Goal: Navigation & Orientation: Find specific page/section

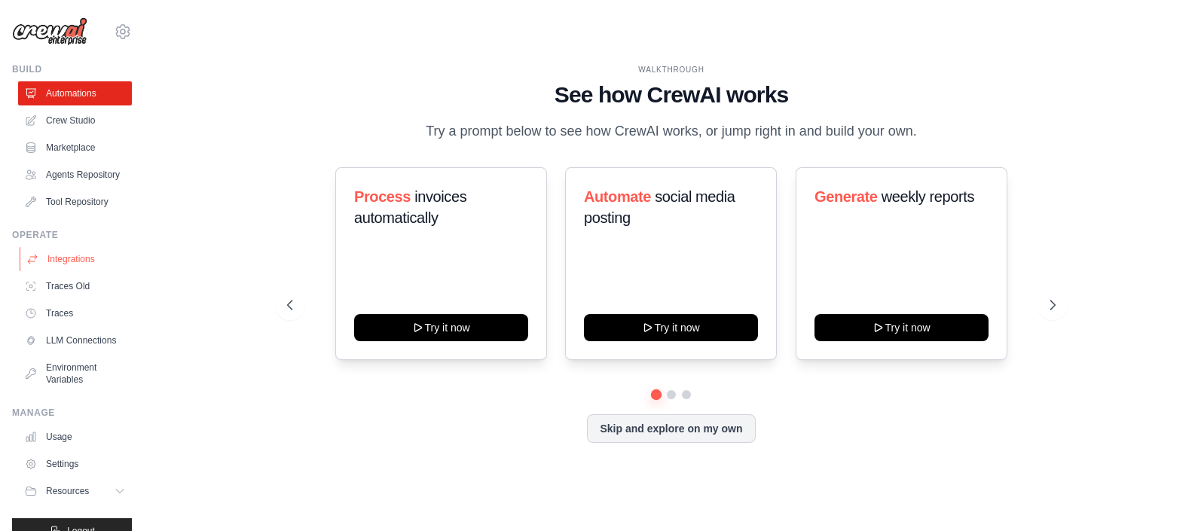
click at [72, 271] on link "Integrations" at bounding box center [77, 259] width 114 height 24
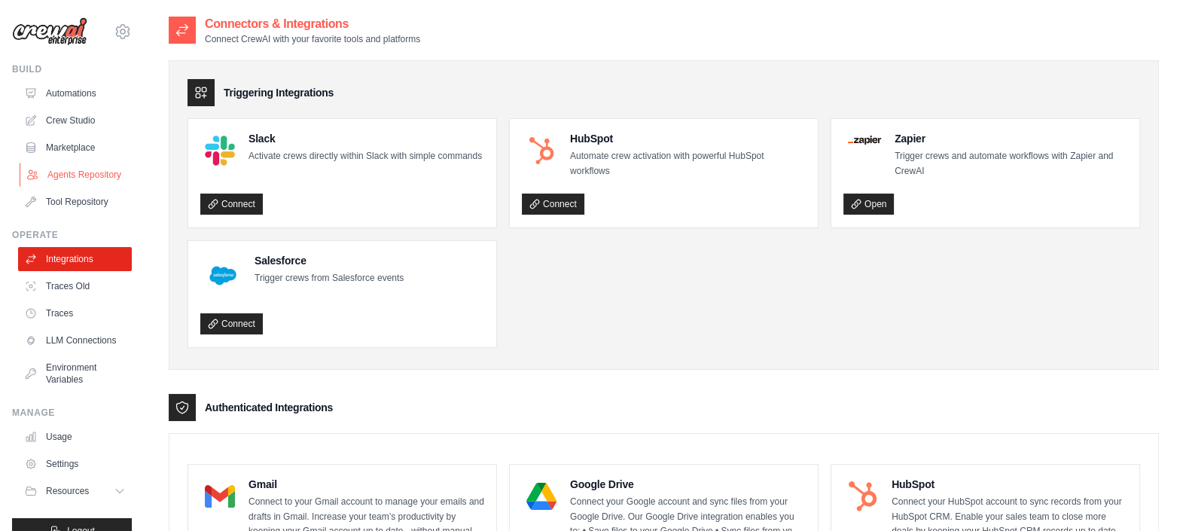
click at [78, 185] on link "Agents Repository" at bounding box center [77, 175] width 114 height 24
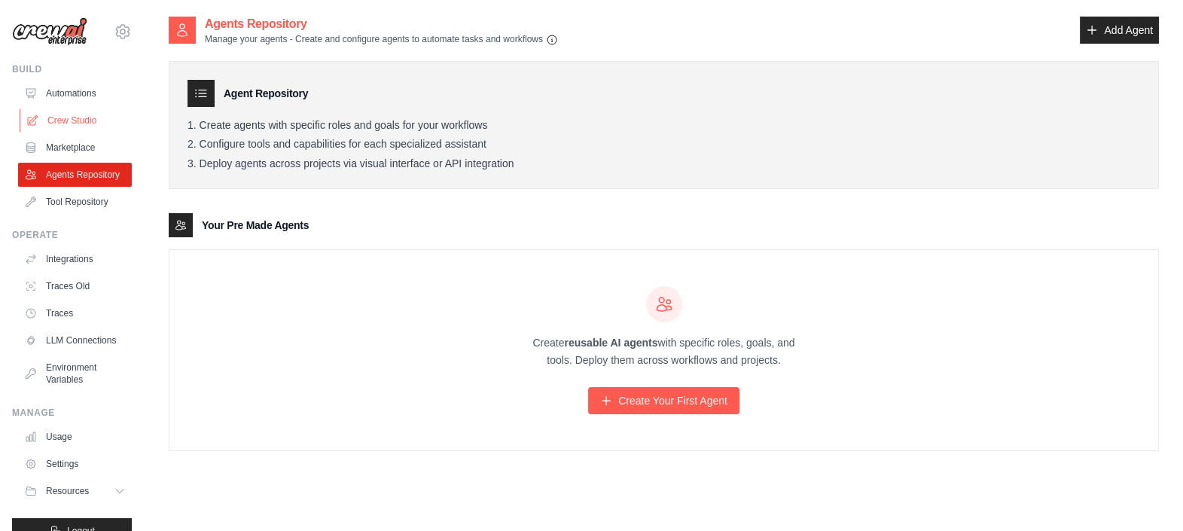
click at [64, 122] on link "Crew Studio" at bounding box center [77, 120] width 114 height 24
